Goal: Task Accomplishment & Management: Use online tool/utility

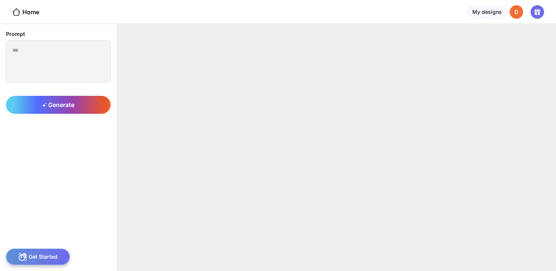
type textarea "**********"
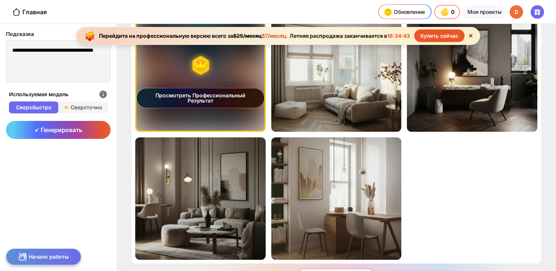
scroll to position [53, 0]
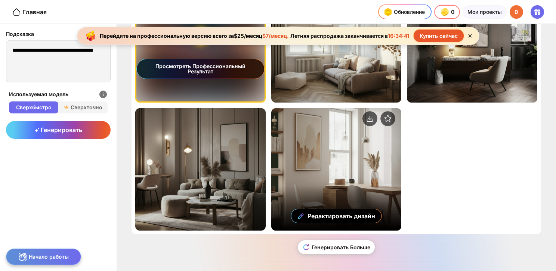
click at [312, 164] on div "Редактировать дизайн" at bounding box center [336, 169] width 130 height 122
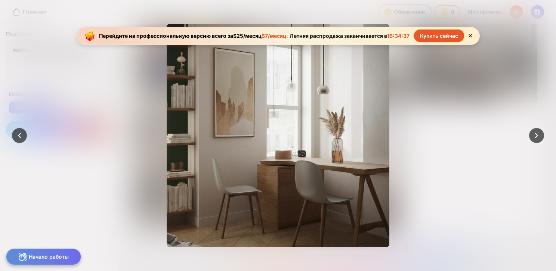
click at [519, 33] on div at bounding box center [278, 135] width 556 height 271
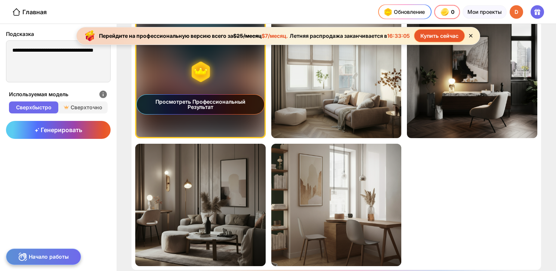
scroll to position [0, 0]
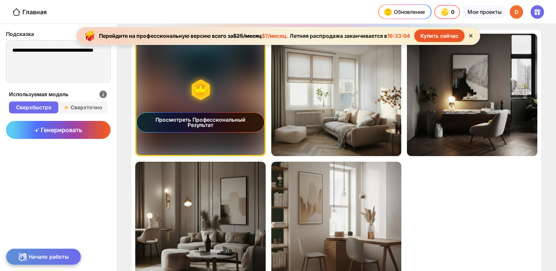
click at [216, 79] on div "Просмотреть Профессиональный Результат" at bounding box center [200, 95] width 128 height 120
click at [242, 75] on div "Просмотреть Профессиональный Результат" at bounding box center [200, 95] width 128 height 120
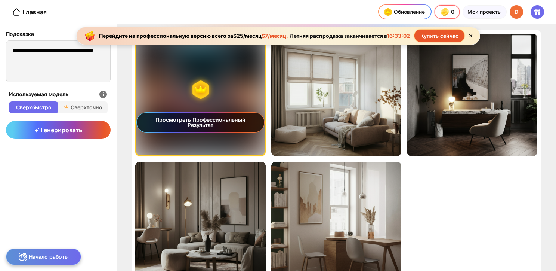
click at [473, 34] on icon at bounding box center [470, 36] width 6 height 6
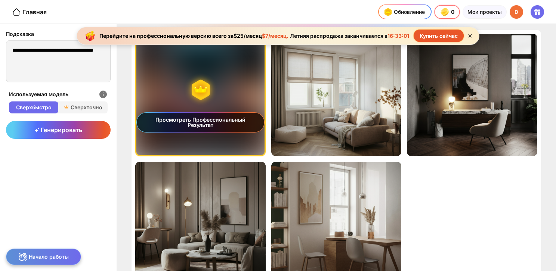
click at [225, 75] on div "Просмотреть Профессиональный Результат" at bounding box center [200, 95] width 128 height 120
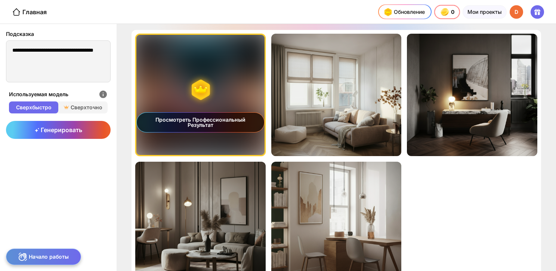
click at [225, 75] on div "Просмотреть Профессиональный Результат" at bounding box center [200, 95] width 128 height 120
click at [182, 62] on div "Просмотреть Профессиональный Результат" at bounding box center [200, 95] width 128 height 120
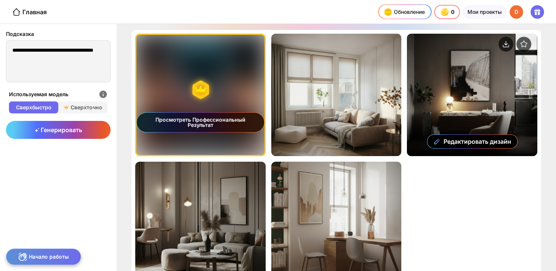
click at [455, 91] on div "Редактировать дизайн" at bounding box center [472, 95] width 130 height 122
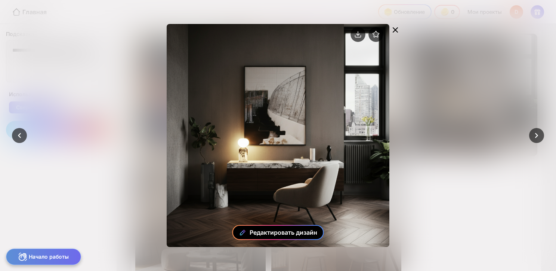
click at [280, 226] on div "Редактировать дизайн" at bounding box center [278, 232] width 92 height 15
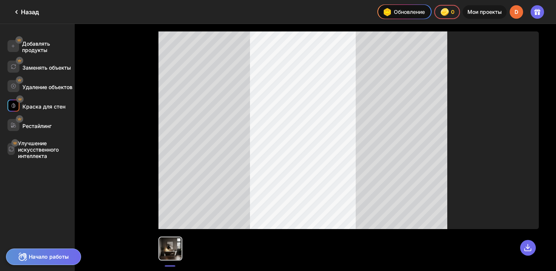
click at [31, 109] on div "Краска для стен" at bounding box center [40, 105] width 67 height 12
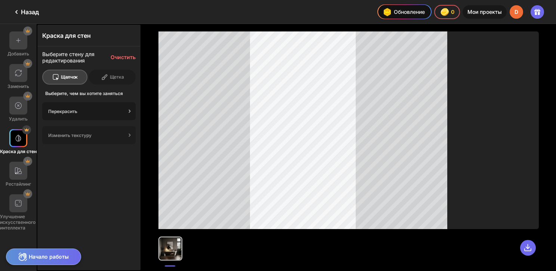
click at [78, 102] on div "Перекрасить" at bounding box center [88, 111] width 93 height 18
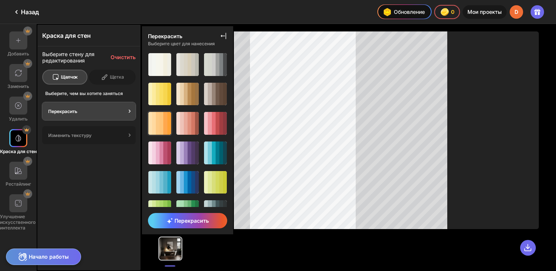
click at [158, 126] on div at bounding box center [158, 123] width 4 height 23
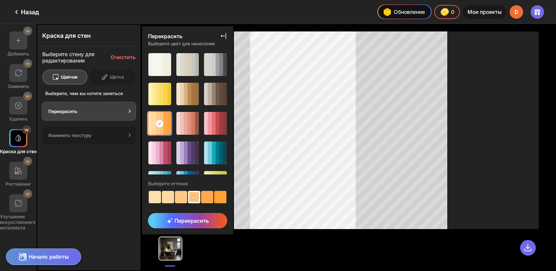
click at [190, 220] on span "Перекрасить" at bounding box center [188, 220] width 42 height 6
